Goal: Transaction & Acquisition: Purchase product/service

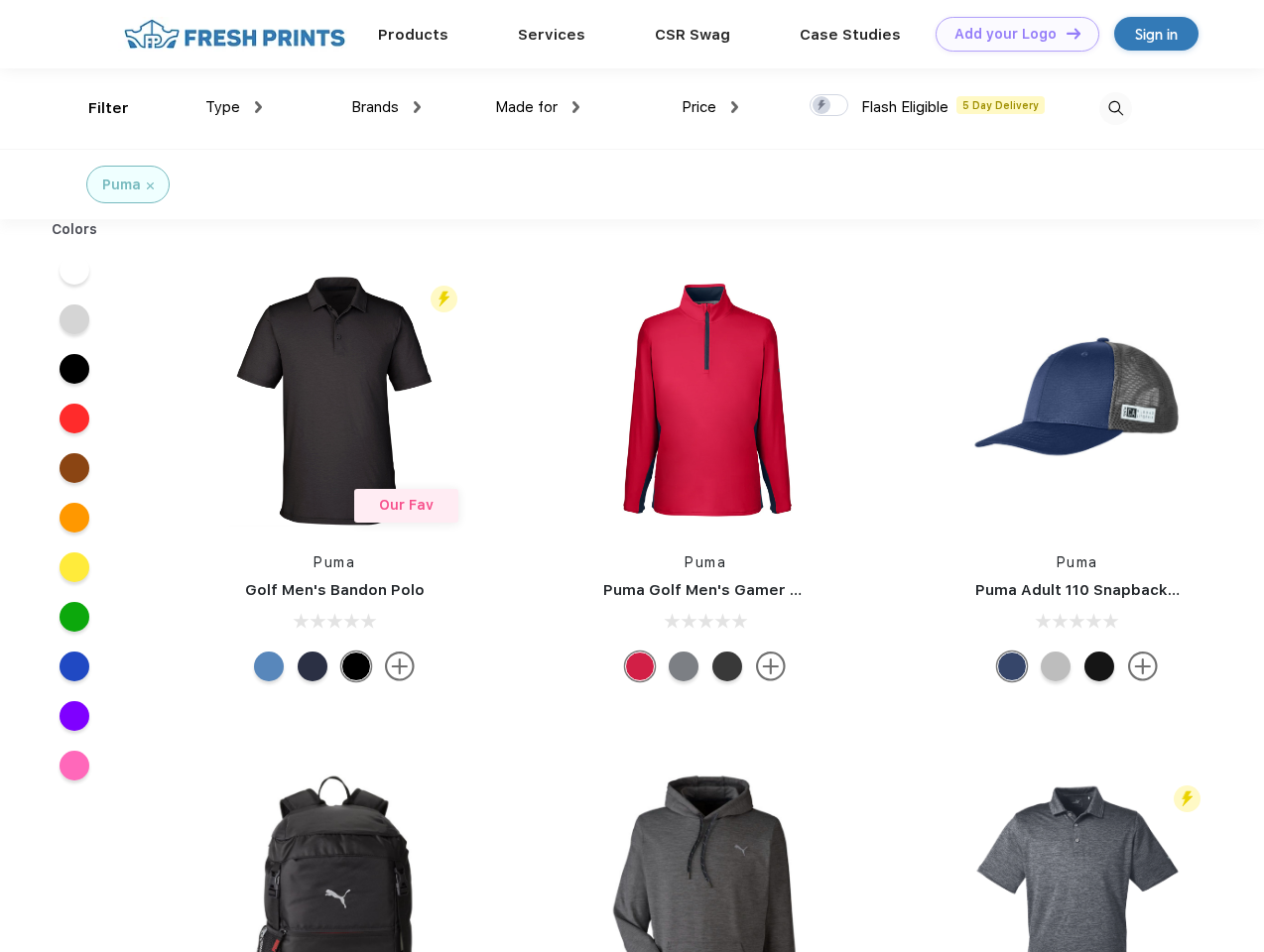
scroll to position [1, 0]
click at [1010, 34] on link "Add your Logo Design Tool" at bounding box center [1017, 34] width 164 height 35
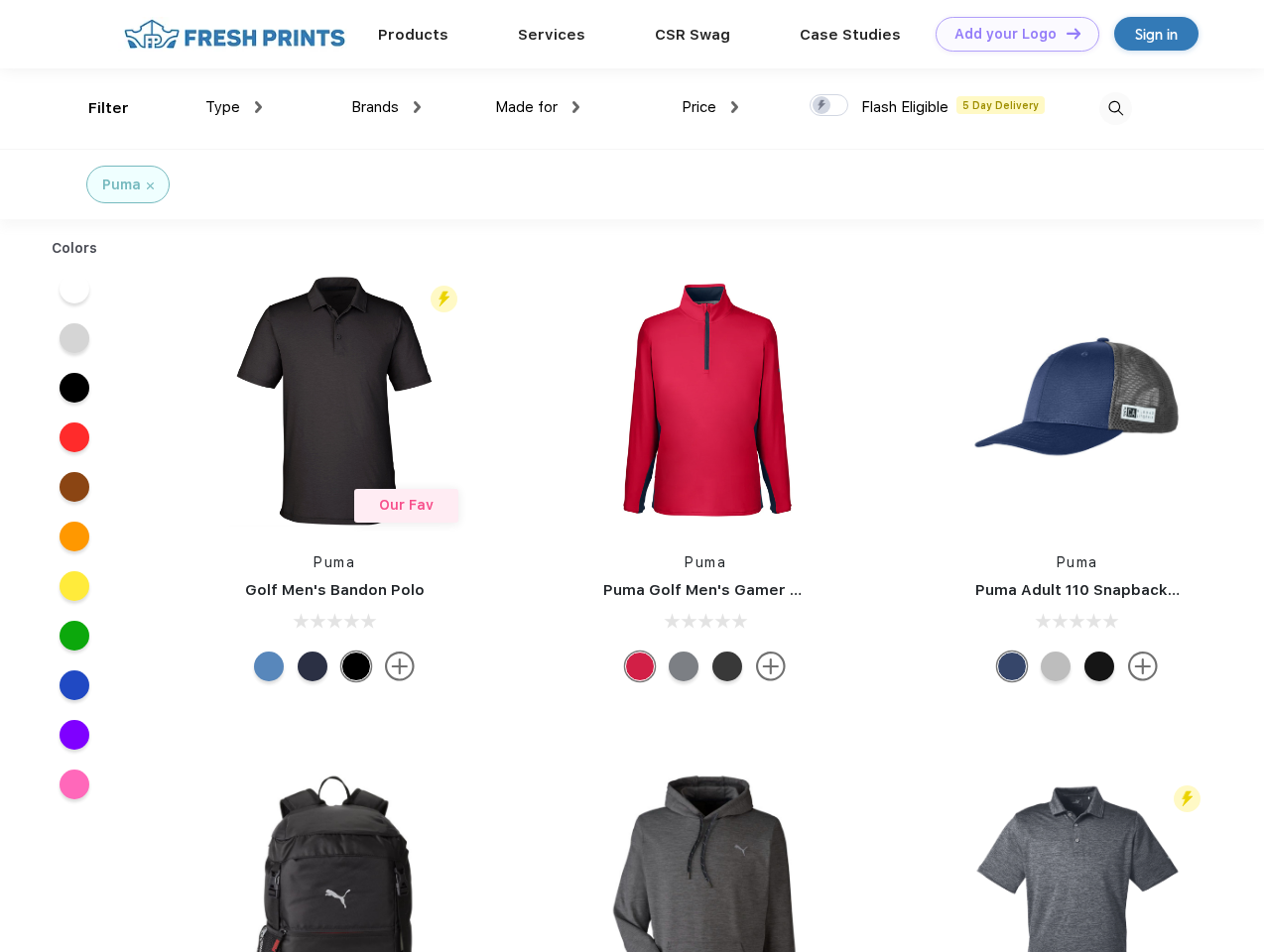
click at [0, 0] on div "Design Tool" at bounding box center [0, 0] width 0 height 0
click at [1064, 33] on link "Add your Logo Design Tool" at bounding box center [1017, 34] width 164 height 35
click at [95, 108] on div "Filter" at bounding box center [108, 108] width 41 height 23
click at [235, 107] on span "Type" at bounding box center [223, 107] width 35 height 18
click at [386, 107] on span "Brands" at bounding box center [375, 107] width 48 height 18
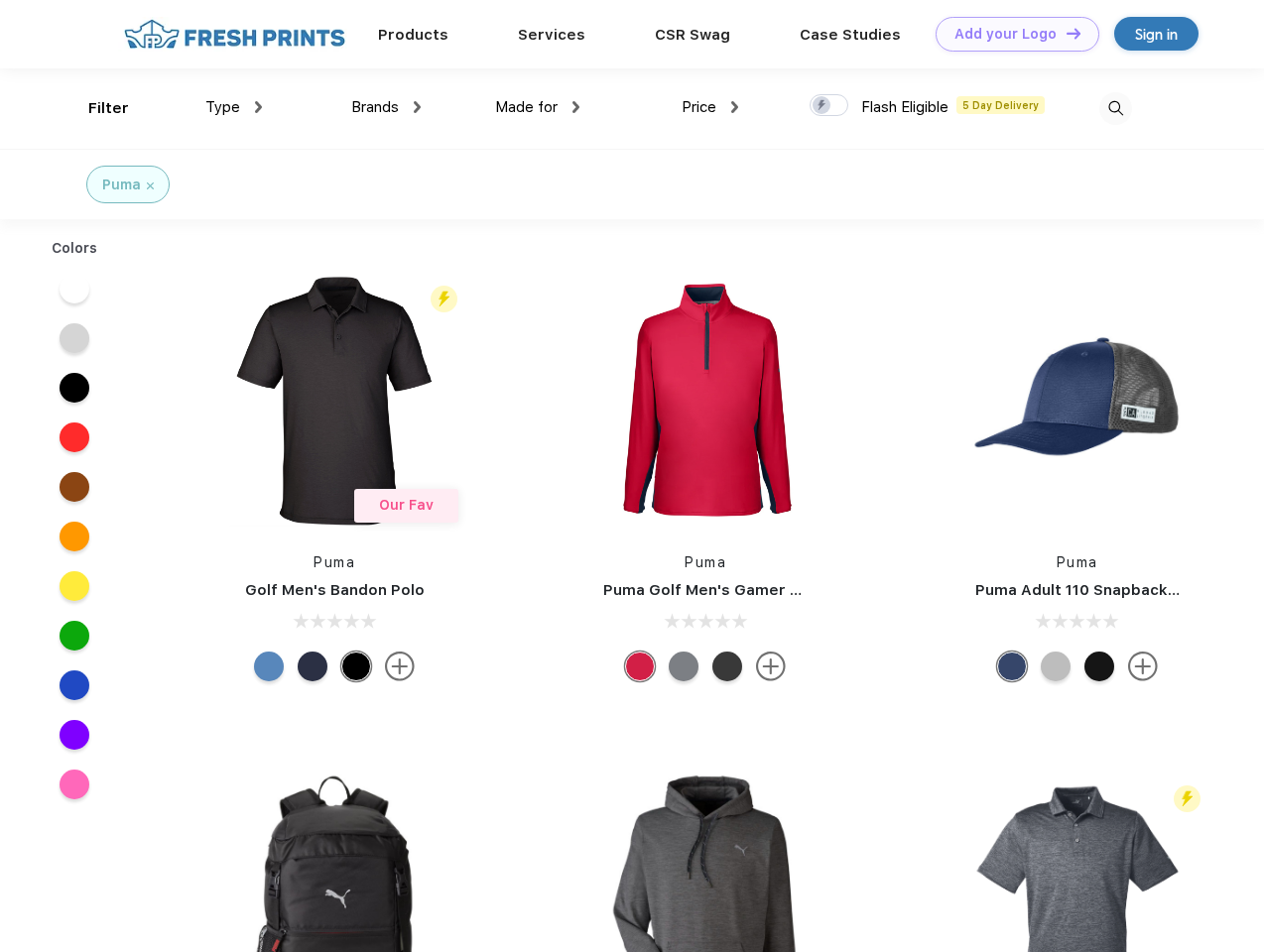
click at [538, 107] on span "Made for" at bounding box center [526, 107] width 63 height 18
click at [711, 107] on span "Price" at bounding box center [699, 107] width 35 height 18
click at [830, 106] on div at bounding box center [829, 105] width 39 height 22
click at [823, 106] on input "checkbox" at bounding box center [816, 99] width 13 height 13
click at [1115, 108] on img at bounding box center [1115, 108] width 33 height 33
